Goal: Task Accomplishment & Management: Manage account settings

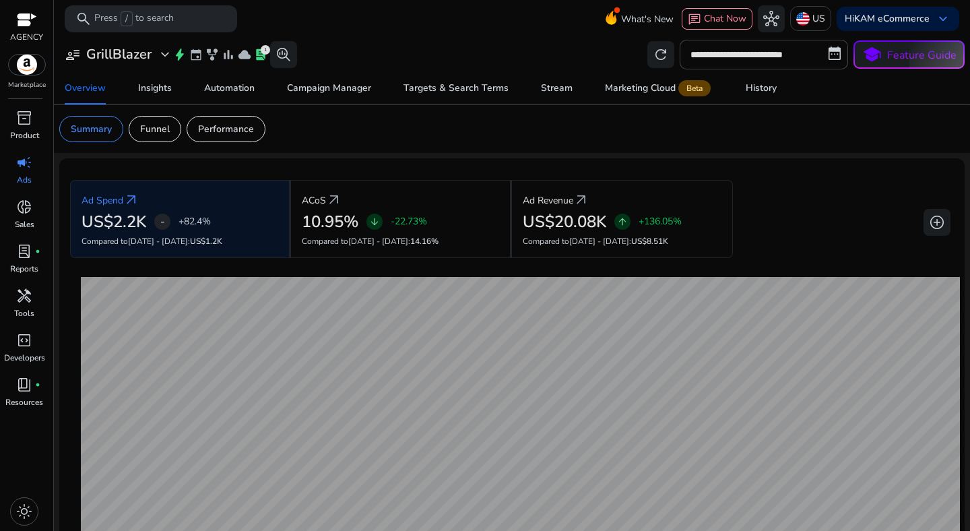
scroll to position [143, 0]
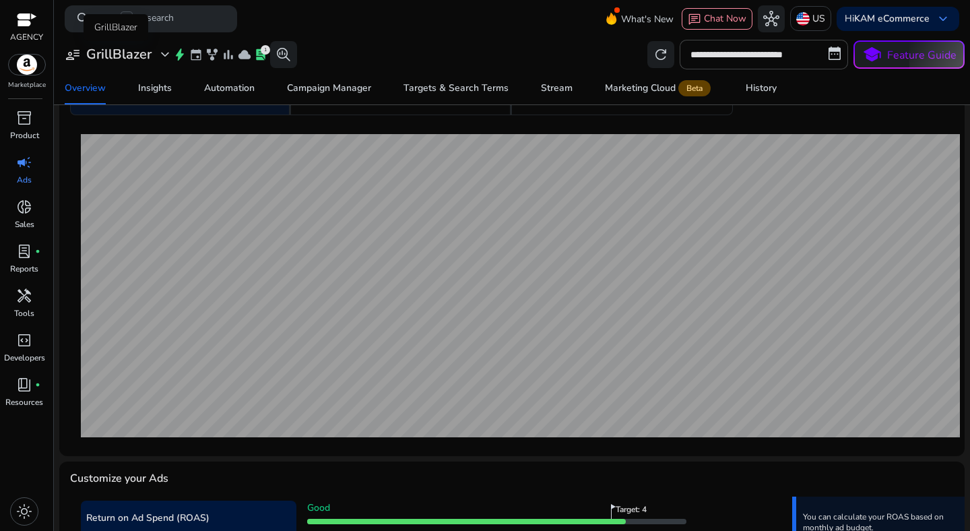
click at [135, 50] on h3 "GrillBlazer" at bounding box center [118, 54] width 65 height 16
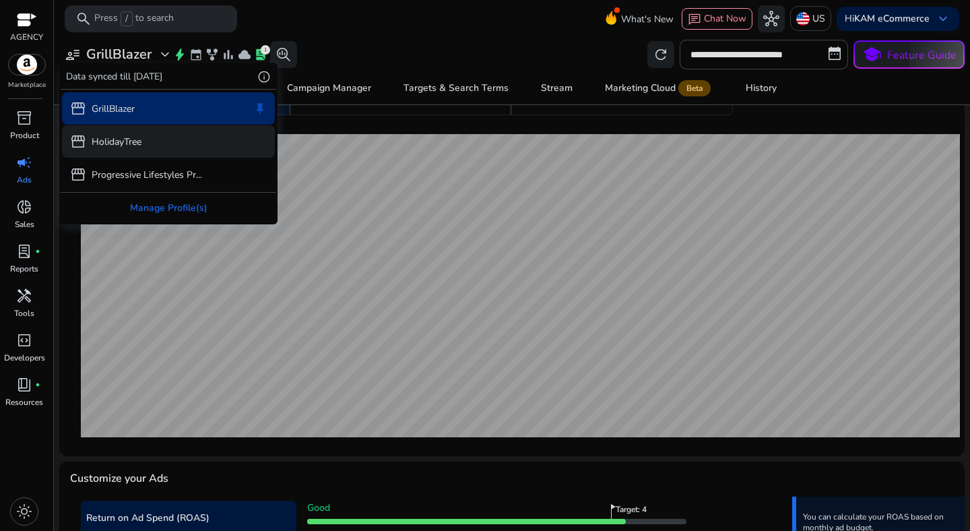
click at [119, 149] on div "storefront HolidayTree" at bounding box center [105, 141] width 71 height 16
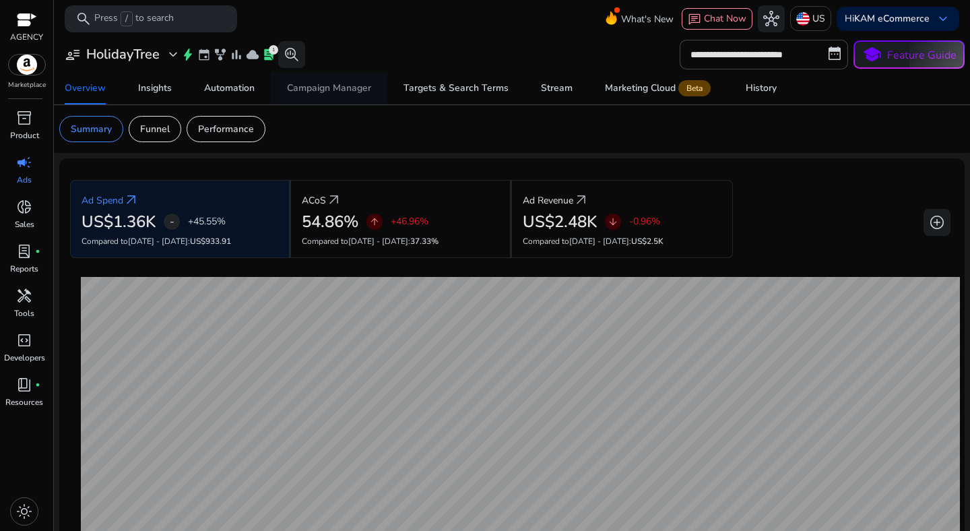
click at [362, 84] on div "Campaign Manager" at bounding box center [329, 88] width 84 height 9
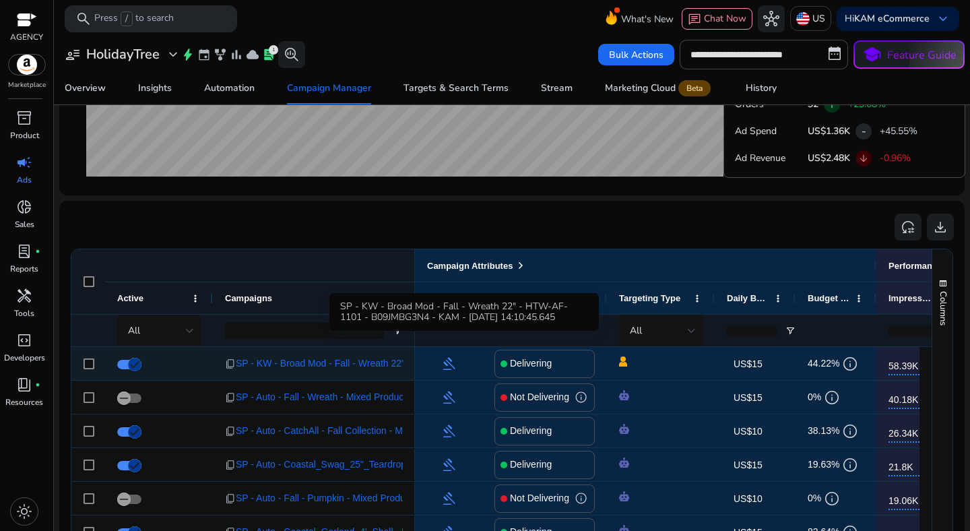
scroll to position [774, 0]
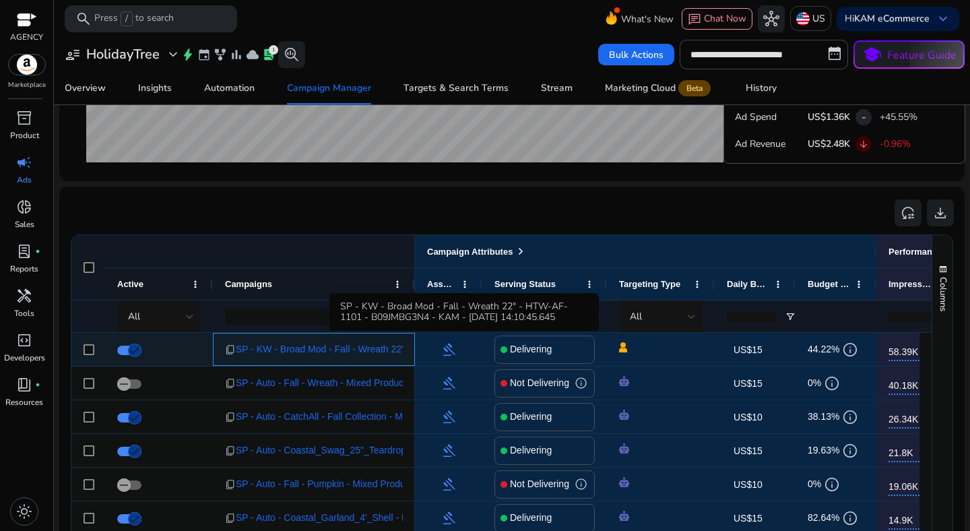
click at [296, 347] on span "SP - KW - Broad Mod - Fall - Wreath 22" - HTW-AF-1101 - B09JMBG3N4 - KAM - [DAT…" at bounding box center [451, 349] width 431 height 28
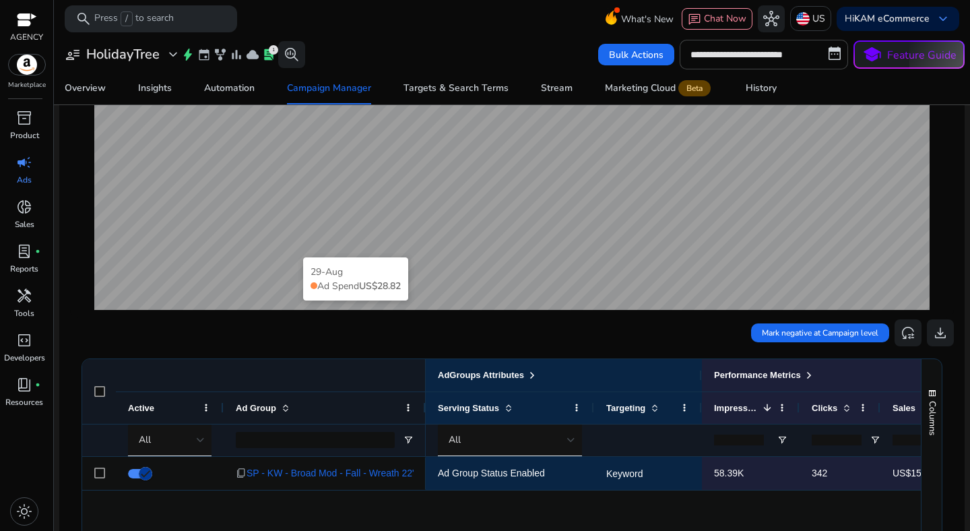
scroll to position [475, 0]
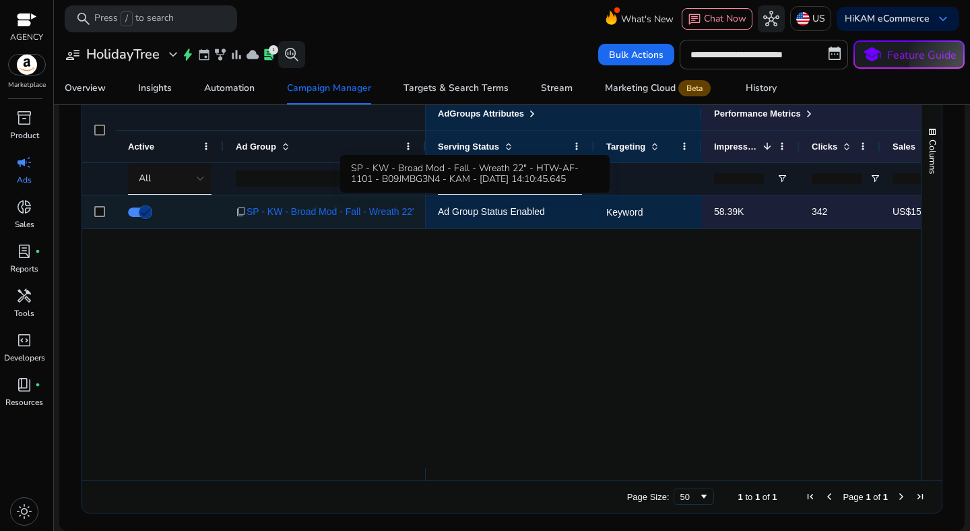
click at [363, 219] on span "SP - KW - Broad Mod - Fall - Wreath 22" - HTW-AF-1101 - B09JMBG3N4 - KAM - [DAT…" at bounding box center [461, 212] width 431 height 28
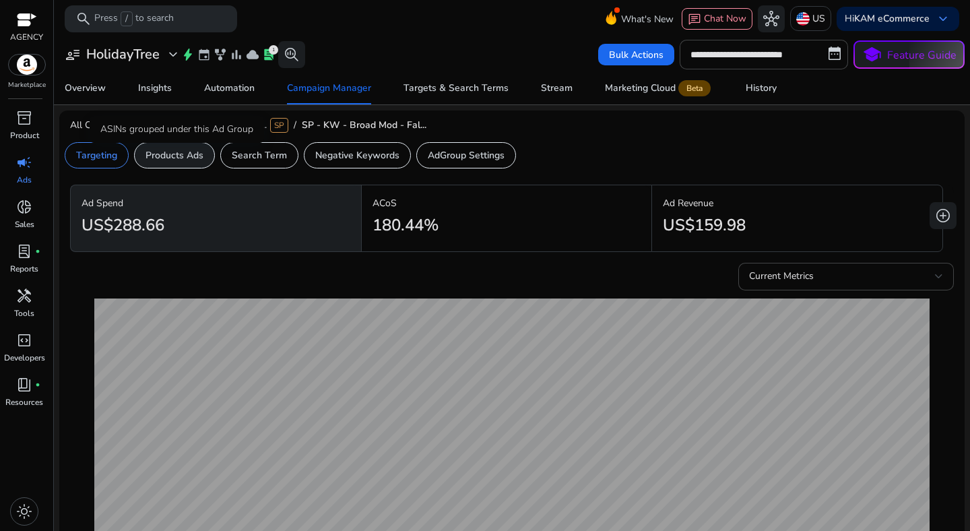
click at [177, 160] on p "Products Ads" at bounding box center [174, 155] width 58 height 14
click at [172, 156] on p "Products Ads" at bounding box center [174, 155] width 58 height 14
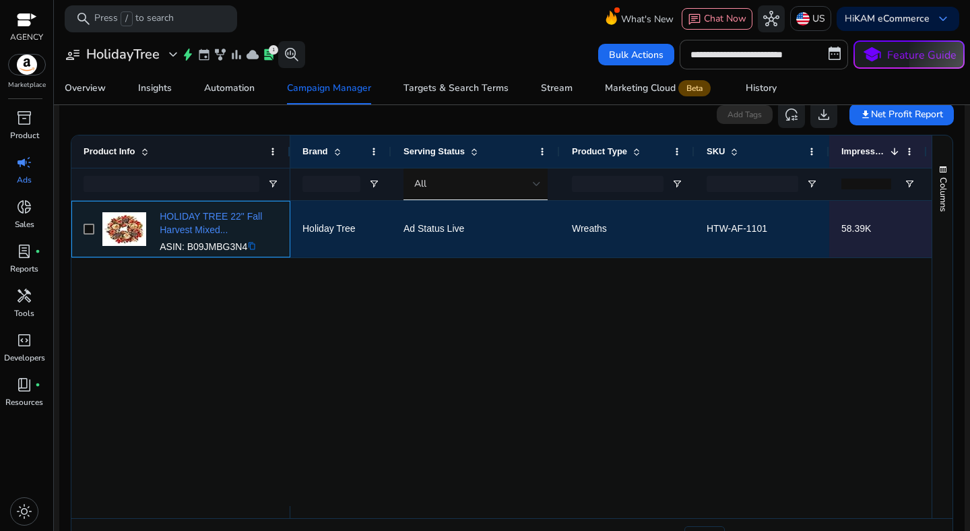
click at [257, 246] on mat-icon "content_copy" at bounding box center [251, 245] width 9 height 9
